Goal: Find specific page/section: Find specific page/section

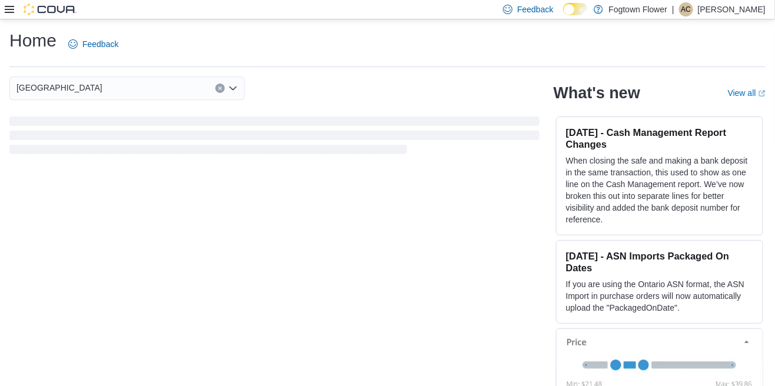
click at [11, 10] on icon at bounding box center [9, 9] width 9 height 7
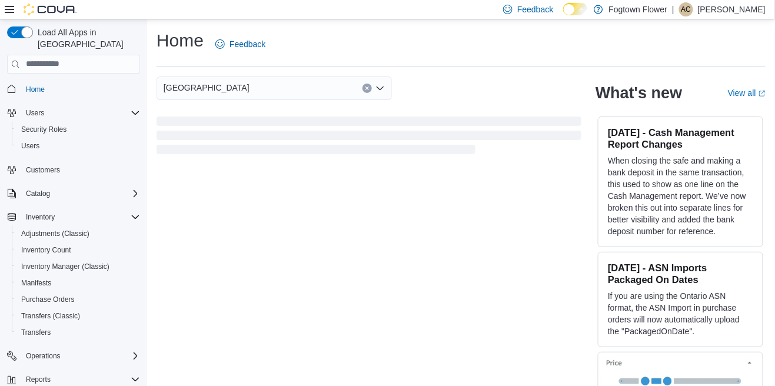
click at [507, 74] on div "Home Feedback Midtown What's new View all (opens in a new tab or window) [DATE]…" at bounding box center [460, 215] width 627 height 393
click at [298, 96] on div "[GEOGRAPHIC_DATA]" at bounding box center [273, 88] width 235 height 24
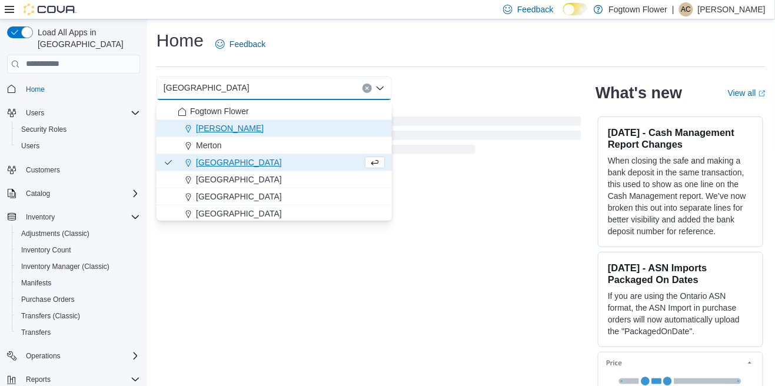
click at [213, 131] on span "[PERSON_NAME]" at bounding box center [230, 128] width 68 height 12
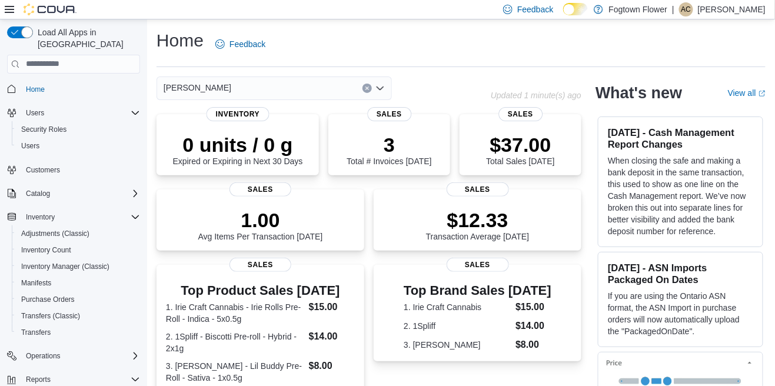
click at [388, 85] on div "[PERSON_NAME] Combo box. Selected. [PERSON_NAME]. Press Backspace to delete [PE…" at bounding box center [273, 88] width 235 height 24
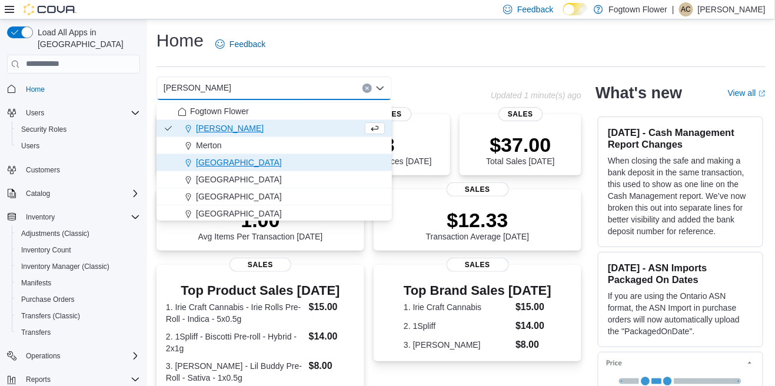
click at [213, 166] on span "[GEOGRAPHIC_DATA]" at bounding box center [239, 162] width 86 height 12
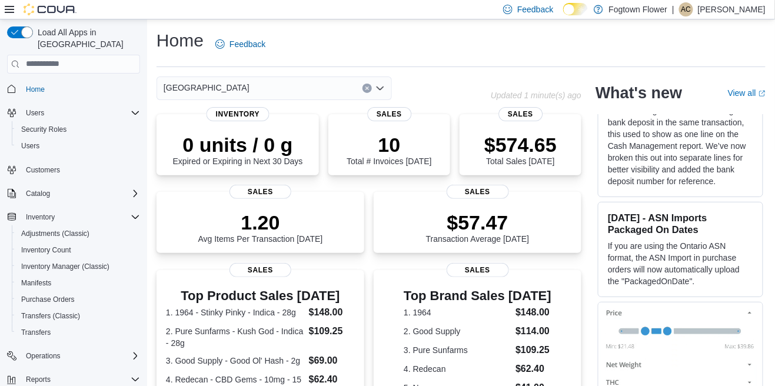
scroll to position [59, 0]
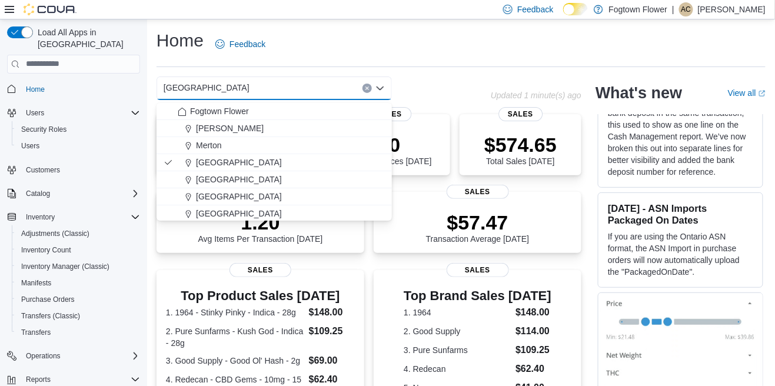
click at [510, 92] on div "Midtown Combo box. Selected. [GEOGRAPHIC_DATA]. Press Backspace to delete [GEOG…" at bounding box center [368, 88] width 425 height 24
